Goal: Register for event/course

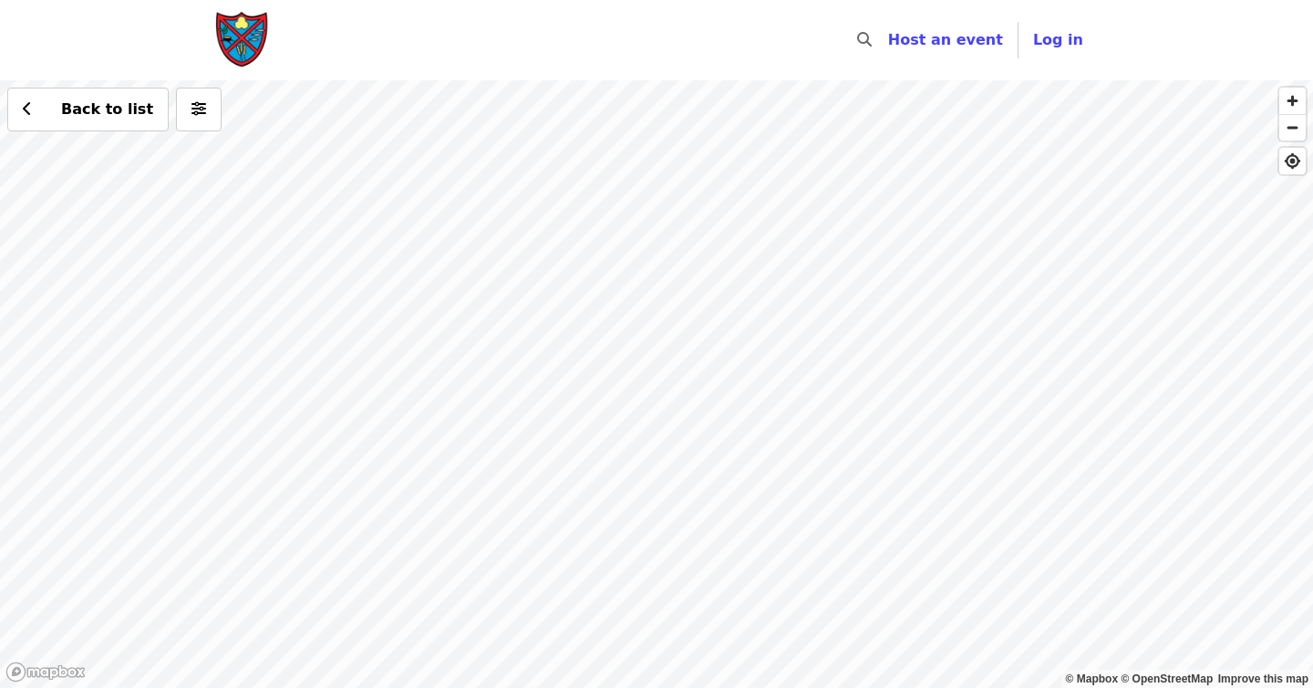
click at [777, 379] on div "Back to list" at bounding box center [656, 383] width 1313 height 607
click at [767, 362] on div "Back to list" at bounding box center [656, 383] width 1313 height 607
drag, startPoint x: 240, startPoint y: 576, endPoint x: 494, endPoint y: 352, distance: 339.3
click at [494, 352] on div "Back to list" at bounding box center [656, 383] width 1313 height 607
drag, startPoint x: 422, startPoint y: 472, endPoint x: 432, endPoint y: 361, distance: 111.7
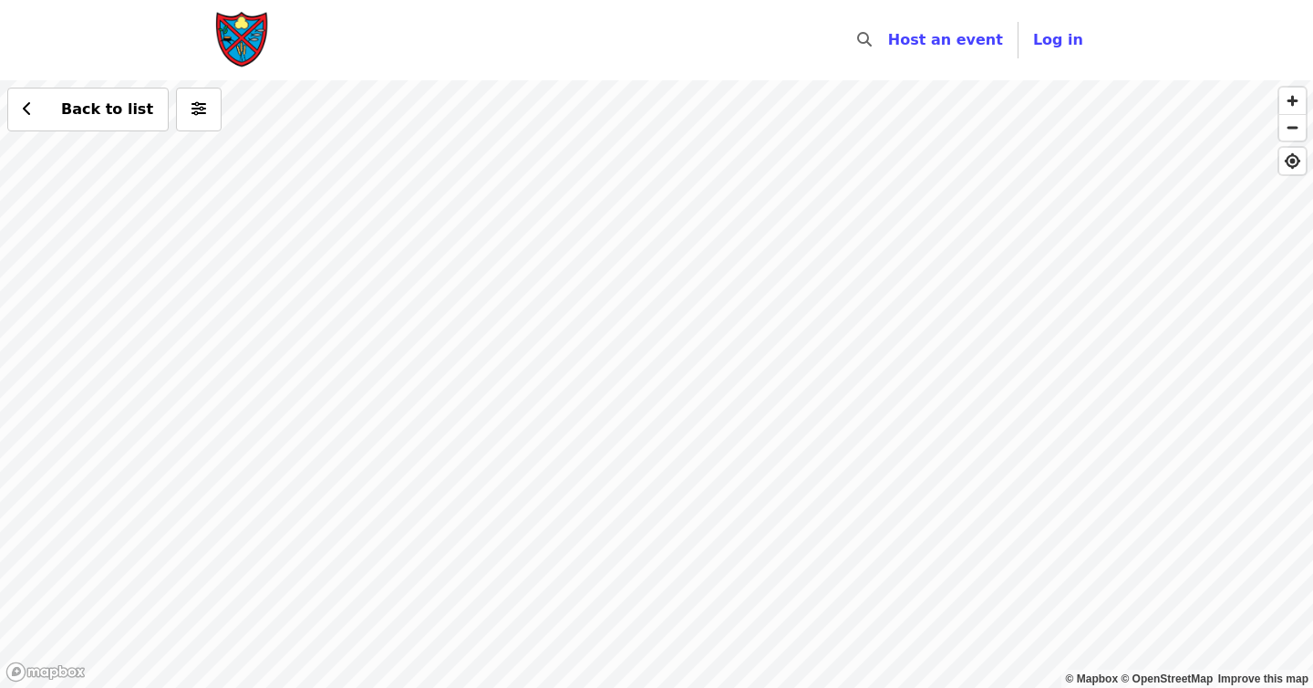
click at [432, 361] on div "Back to list" at bounding box center [656, 383] width 1313 height 607
click at [288, 214] on div "Back to list" at bounding box center [656, 383] width 1313 height 607
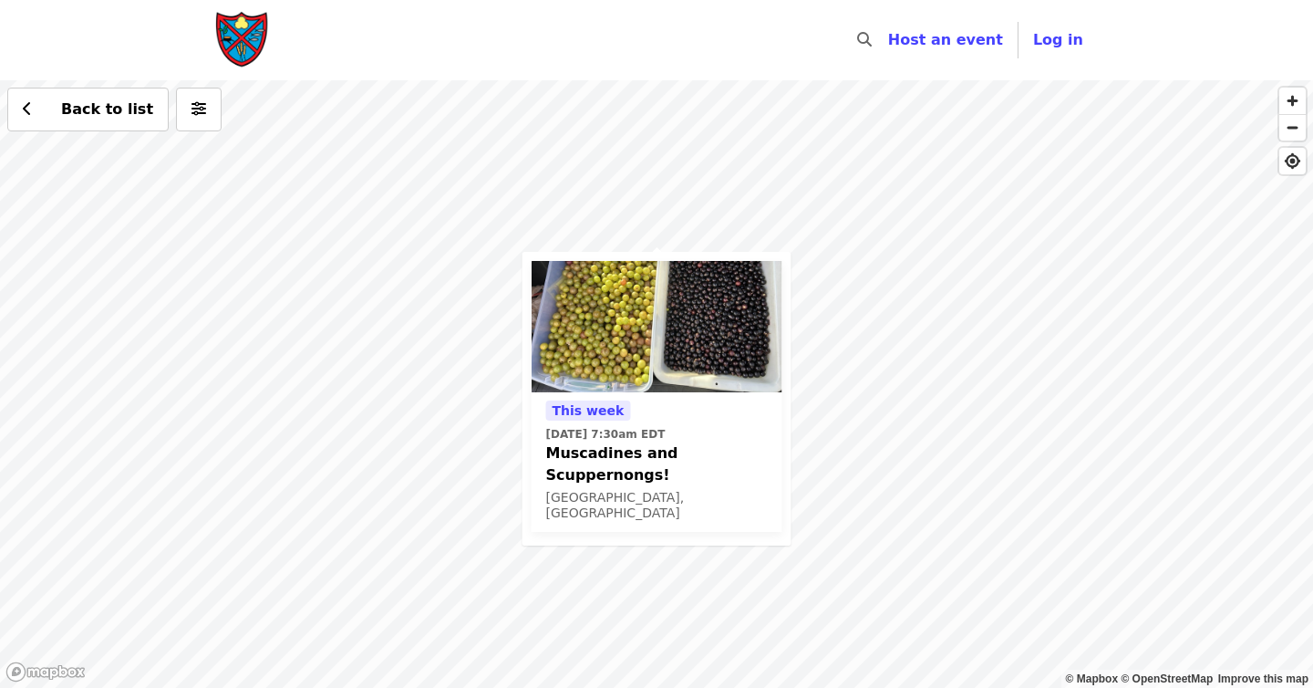
click at [881, 371] on div "[DATE][DATE] 7:30am EDT Muscadines and Scuppernongs! [GEOGRAPHIC_DATA], [GEOGRA…" at bounding box center [656, 383] width 1313 height 607
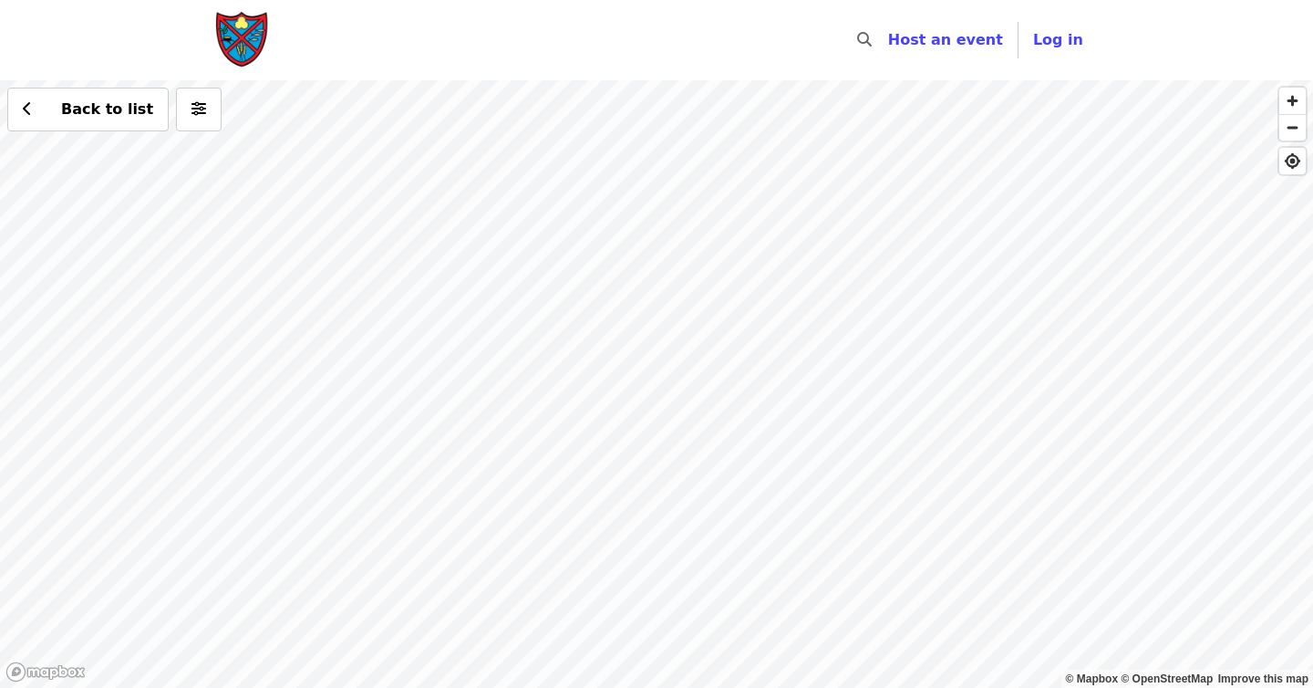
drag, startPoint x: 881, startPoint y: 371, endPoint x: 856, endPoint y: 358, distance: 29.0
click at [856, 358] on div "Back to list" at bounding box center [656, 383] width 1313 height 607
click at [71, 106] on span "Back to list" at bounding box center [107, 108] width 92 height 17
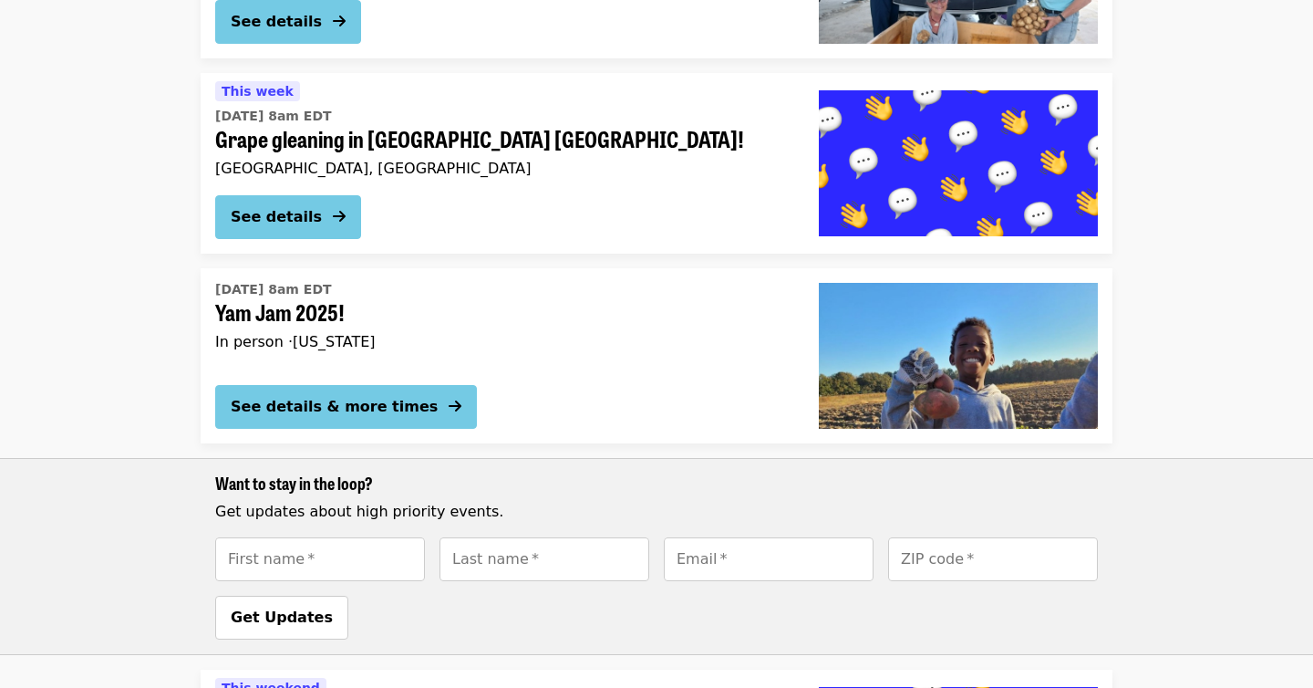
scroll to position [683, 0]
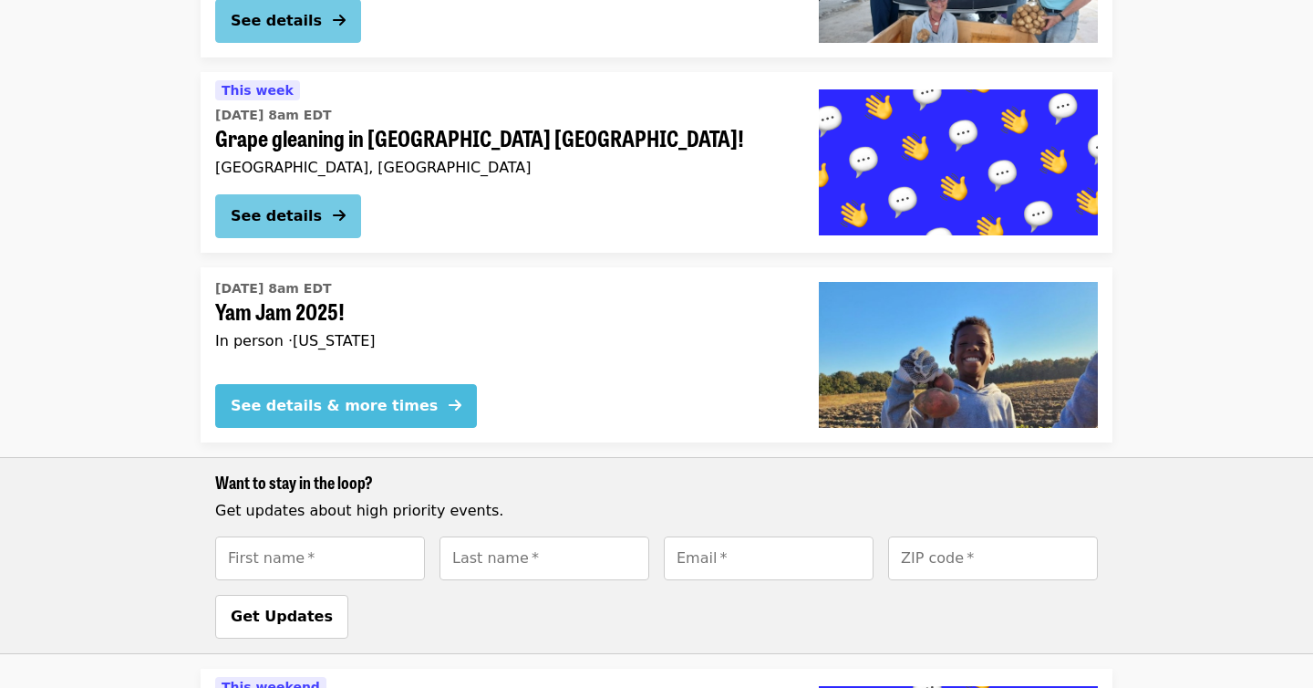
click at [363, 410] on div "See details & more times" at bounding box center [334, 406] width 207 height 22
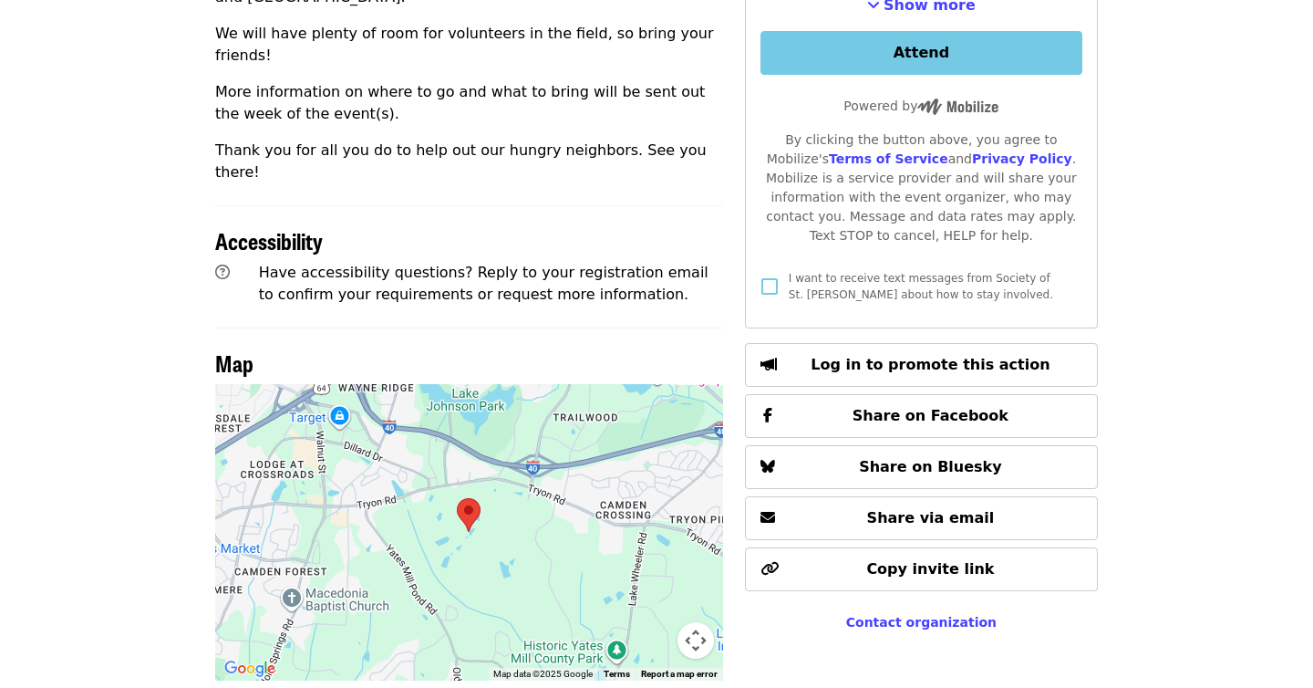
scroll to position [985, 0]
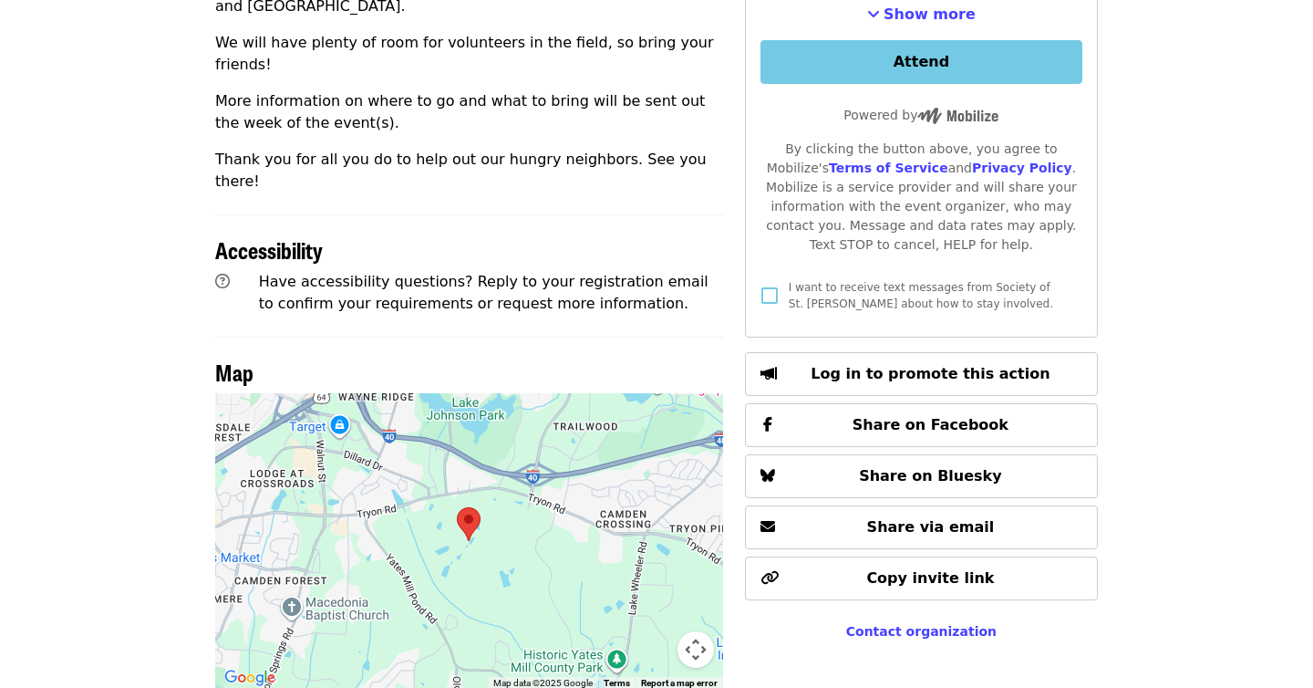
click at [472, 493] on div at bounding box center [469, 541] width 508 height 296
drag, startPoint x: 349, startPoint y: 447, endPoint x: 400, endPoint y: 524, distance: 92.1
click at [400, 524] on div at bounding box center [469, 541] width 508 height 296
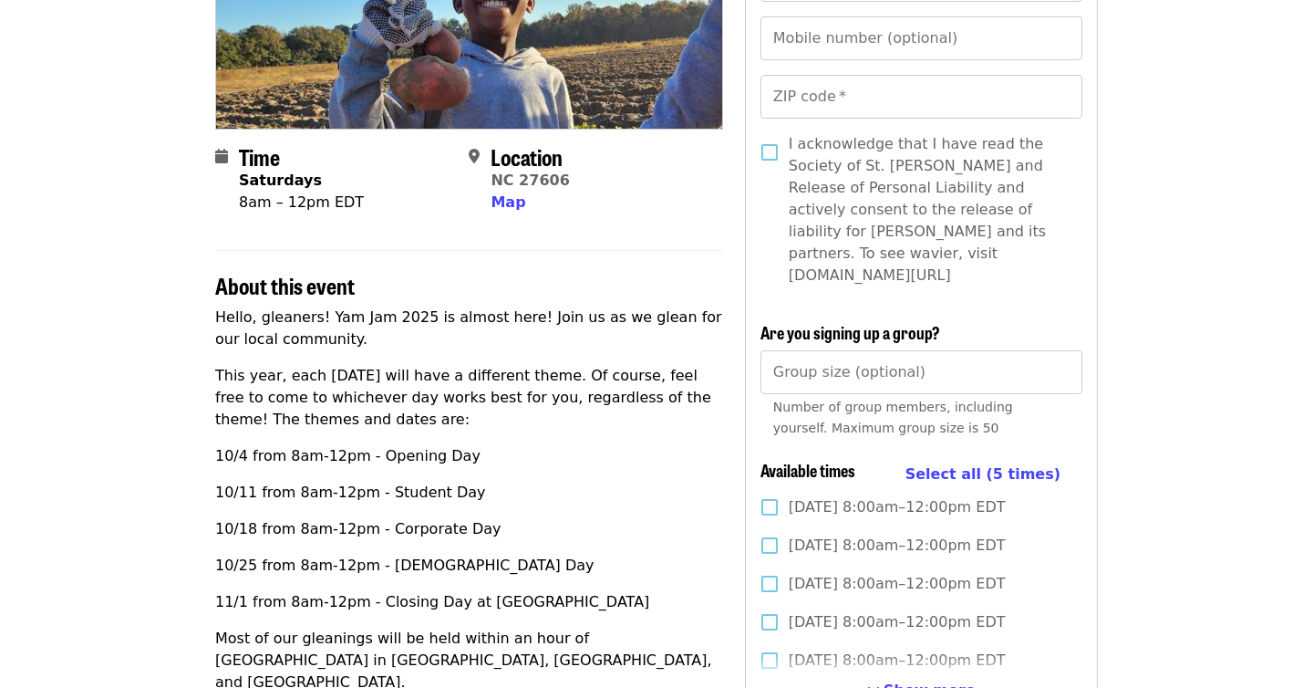
scroll to position [311, 0]
